Goal: Task Accomplishment & Management: Complete application form

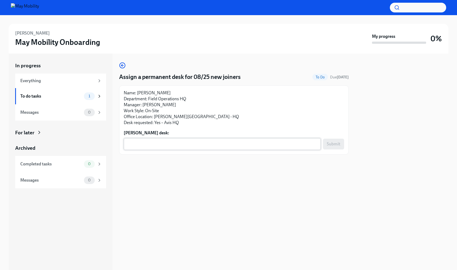
click at [218, 145] on textarea "[PERSON_NAME] desk:" at bounding box center [222, 144] width 191 height 6
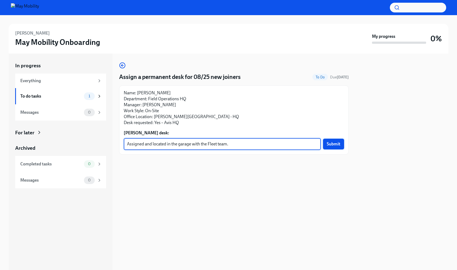
type textarea "Assigned and located in the garage with the Fleet team."
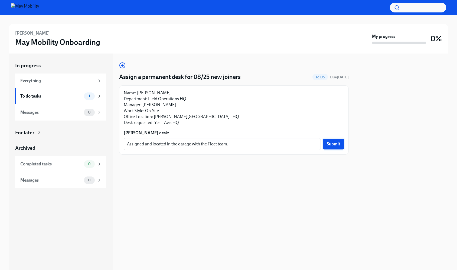
click at [333, 144] on span "Submit" at bounding box center [334, 144] width 14 height 5
click at [153, 145] on textarea "Mark Frye's desk:" at bounding box center [222, 144] width 191 height 6
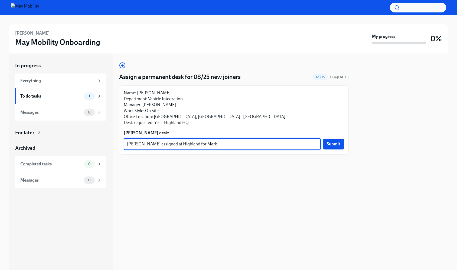
type textarea "Desk assigned at Highland for Mark."
click at [334, 146] on span "Submit" at bounding box center [334, 144] width 14 height 5
